Goal: Browse casually

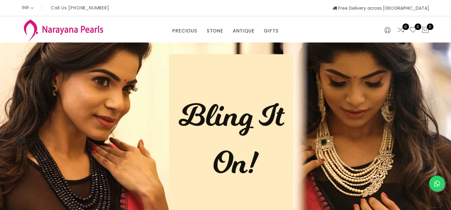
select select "INR"
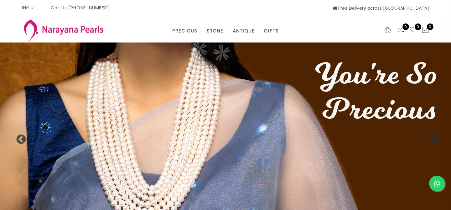
click at [435, 137] on button "Next" at bounding box center [432, 138] width 6 height 6
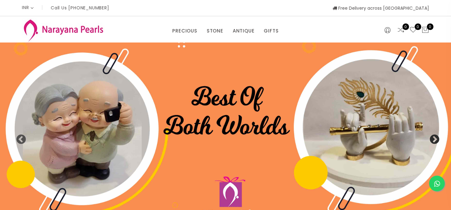
click at [435, 137] on button "Next" at bounding box center [432, 138] width 6 height 6
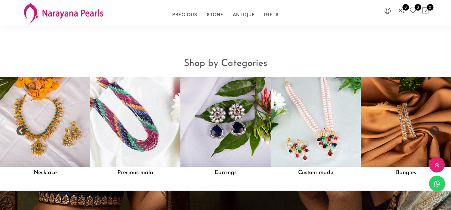
scroll to position [492, 0]
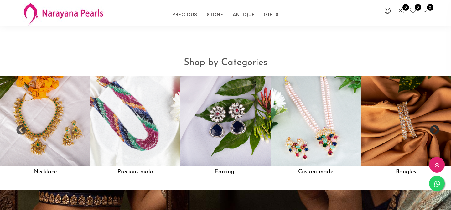
click at [435, 130] on button "Next" at bounding box center [432, 128] width 6 height 6
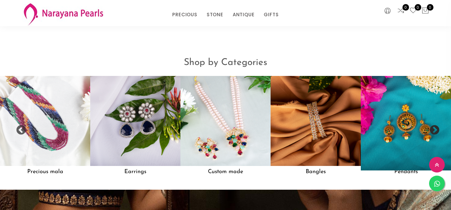
click at [406, 127] on img at bounding box center [405, 121] width 99 height 99
